Goal: Task Accomplishment & Management: Use online tool/utility

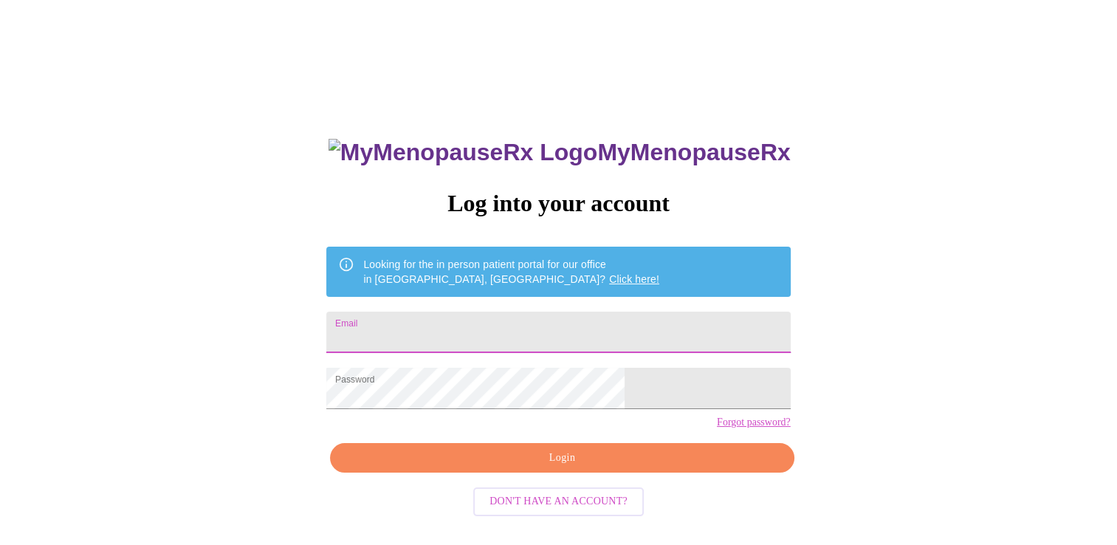
click at [532, 336] on input "Email" at bounding box center [558, 332] width 464 height 41
type input "[EMAIL_ADDRESS][DOMAIN_NAME]"
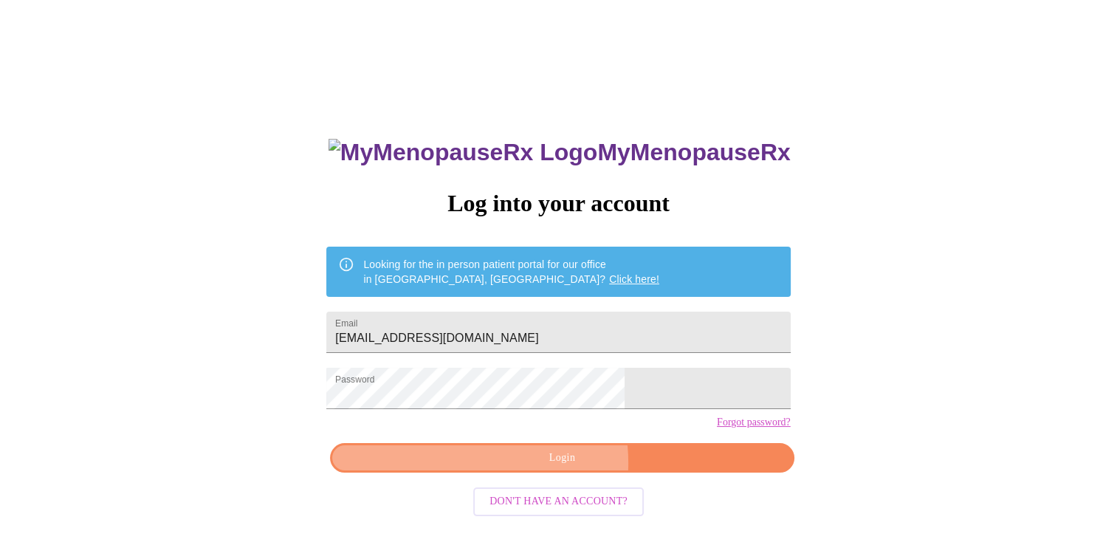
click at [535, 467] on span "Login" at bounding box center [562, 458] width 430 height 18
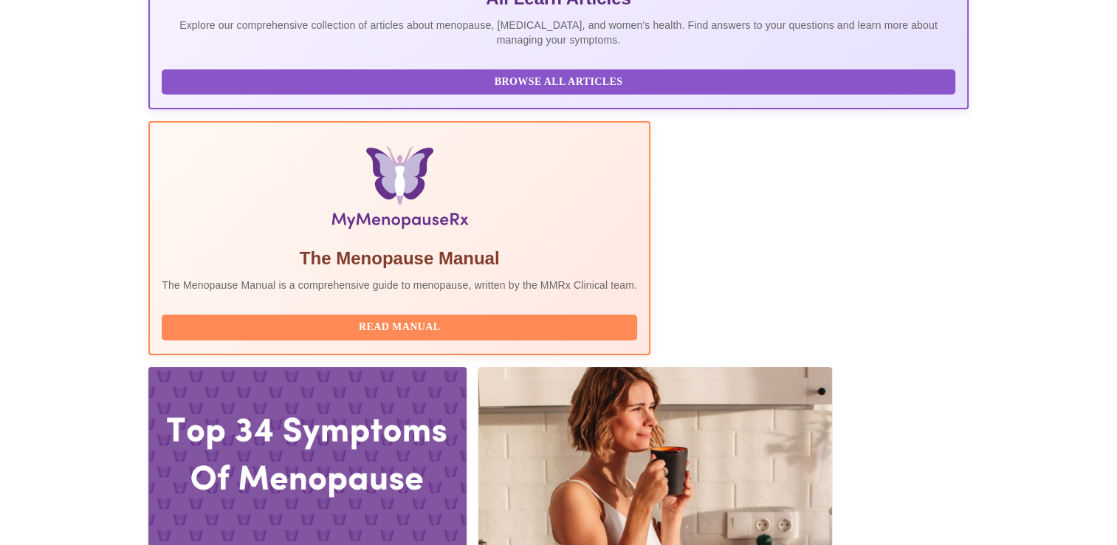
scroll to position [453, 0]
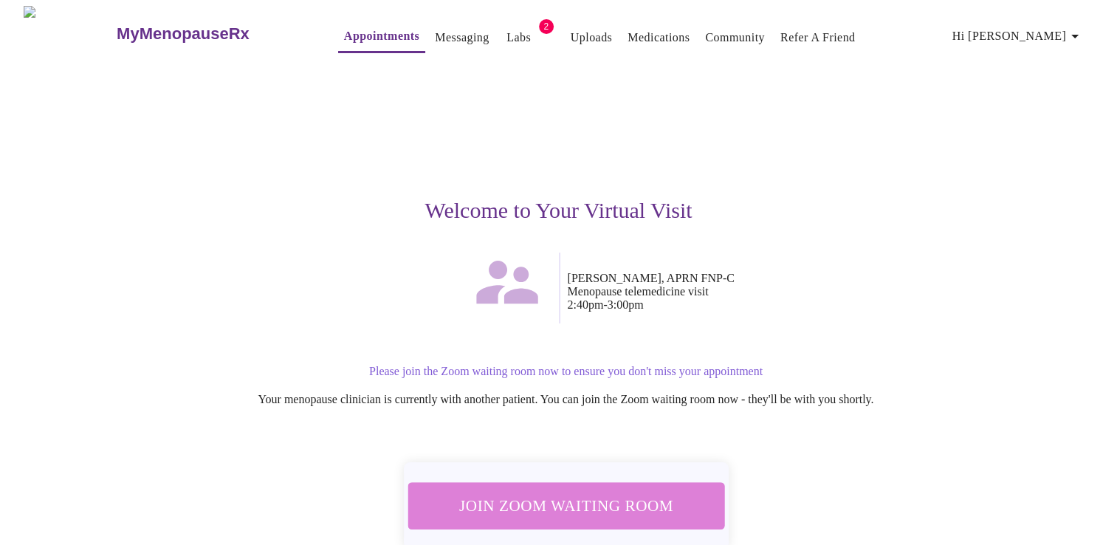
click at [590, 498] on span "Join Zoom Waiting Room" at bounding box center [566, 505] width 278 height 27
